Goal: Task Accomplishment & Management: Complete application form

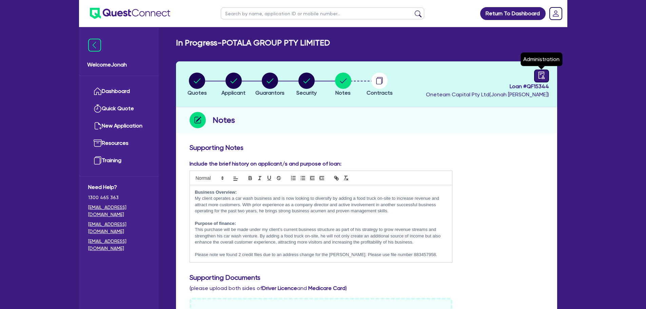
click at [542, 75] on icon "audit" at bounding box center [541, 75] width 7 height 7
select select "IN_PROGRESS_CREDIT_IN_PROGRESS"
select select "Quest Finance - Own Book"
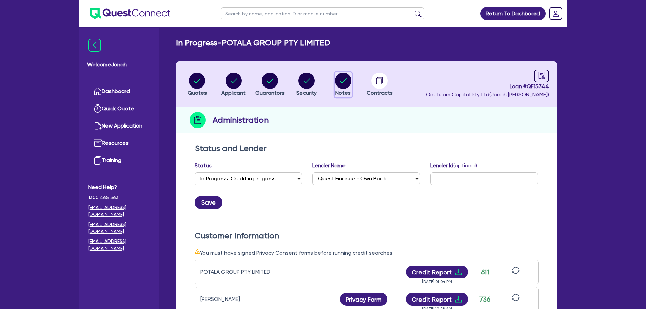
click at [342, 86] on circle "button" at bounding box center [343, 81] width 16 height 16
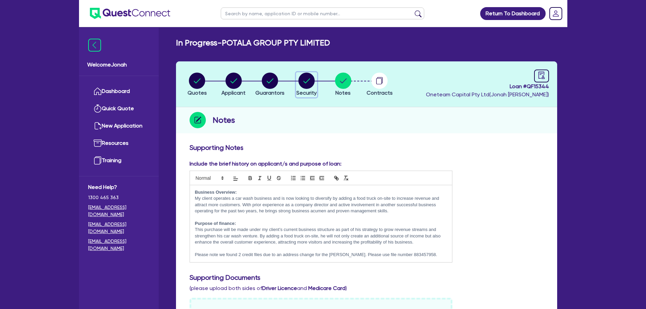
click at [314, 82] on circle "button" at bounding box center [307, 81] width 16 height 16
select select "PRIMARY_ASSETS"
select select "TRAILERS"
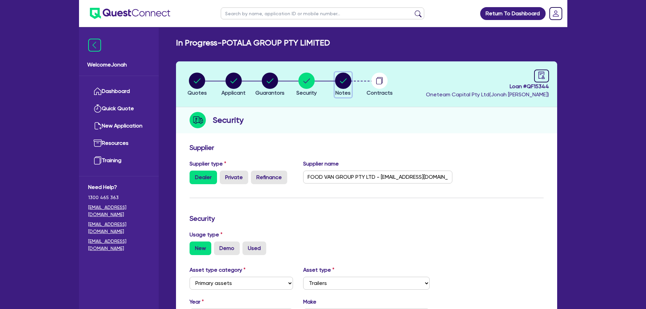
click at [342, 81] on circle "button" at bounding box center [343, 81] width 16 height 16
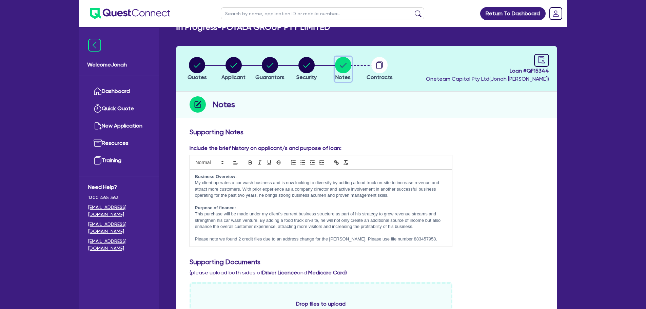
scroll to position [34, 0]
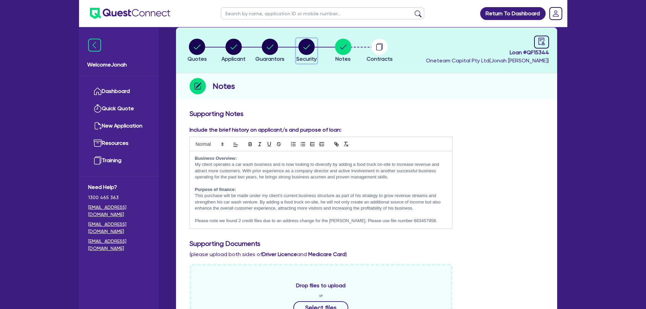
click at [310, 47] on circle "button" at bounding box center [307, 47] width 16 height 16
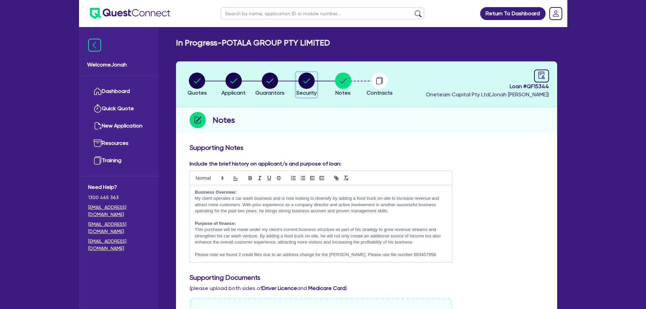
select select "PRIMARY_ASSETS"
select select "TRAILERS"
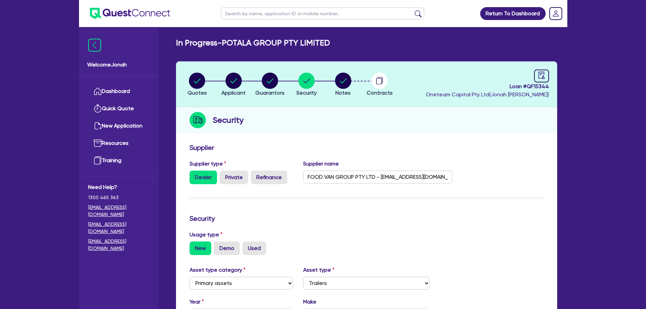
click at [354, 85] on li "Notes" at bounding box center [343, 84] width 37 height 24
click at [349, 86] on circle "button" at bounding box center [343, 81] width 16 height 16
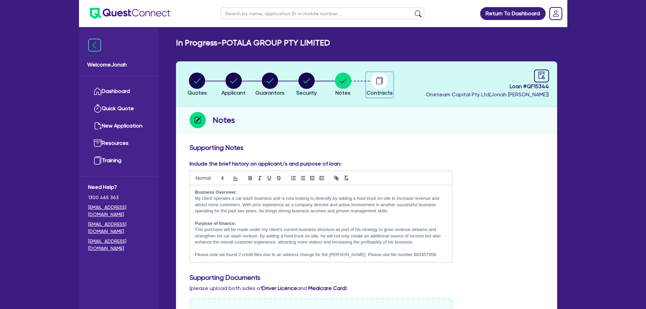
click at [390, 86] on div "button" at bounding box center [380, 81] width 26 height 16
